Goal: Transaction & Acquisition: Purchase product/service

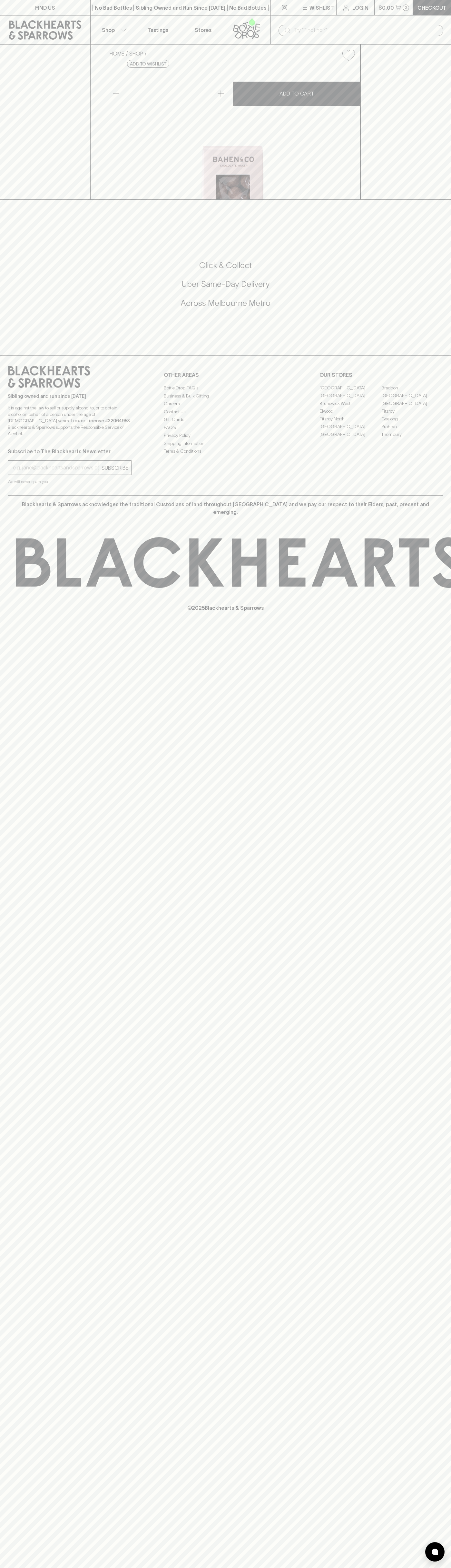
click at [362, 1] on link "Login" at bounding box center [355, 8] width 38 height 15
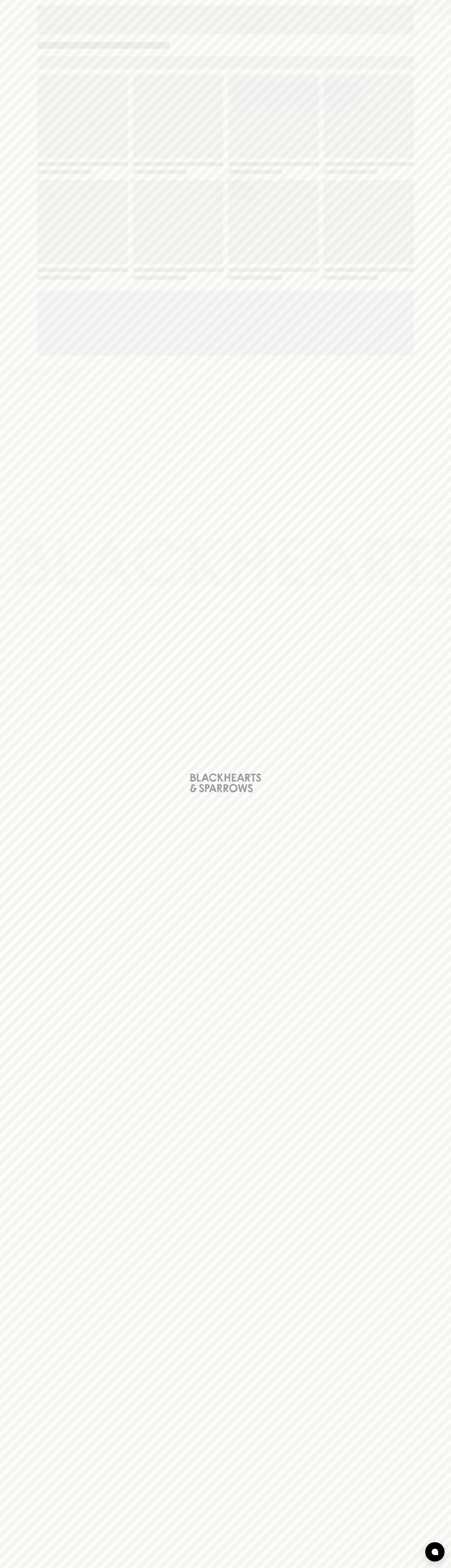
click at [449, 541] on div "Loading" at bounding box center [225, 784] width 451 height 1568
click at [147, 1567] on html "FIND US | No Bad Bottles | Sibling Owned and Run Since [DATE] | No Bad Bottles …" at bounding box center [225, 784] width 451 height 1568
click at [19, 1278] on div "Loading" at bounding box center [225, 784] width 451 height 1568
